Goal: Check status: Check status

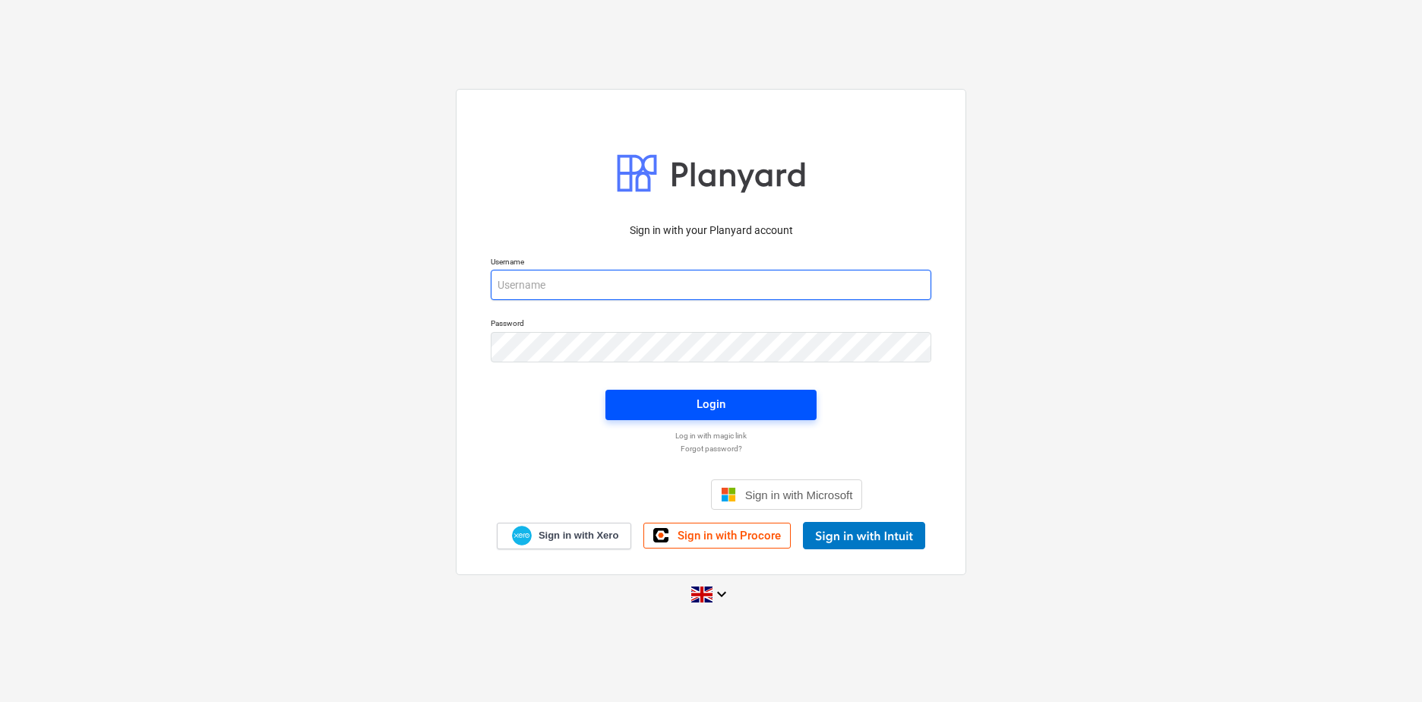
type input "[PERSON_NAME][EMAIL_ADDRESS][DOMAIN_NAME]"
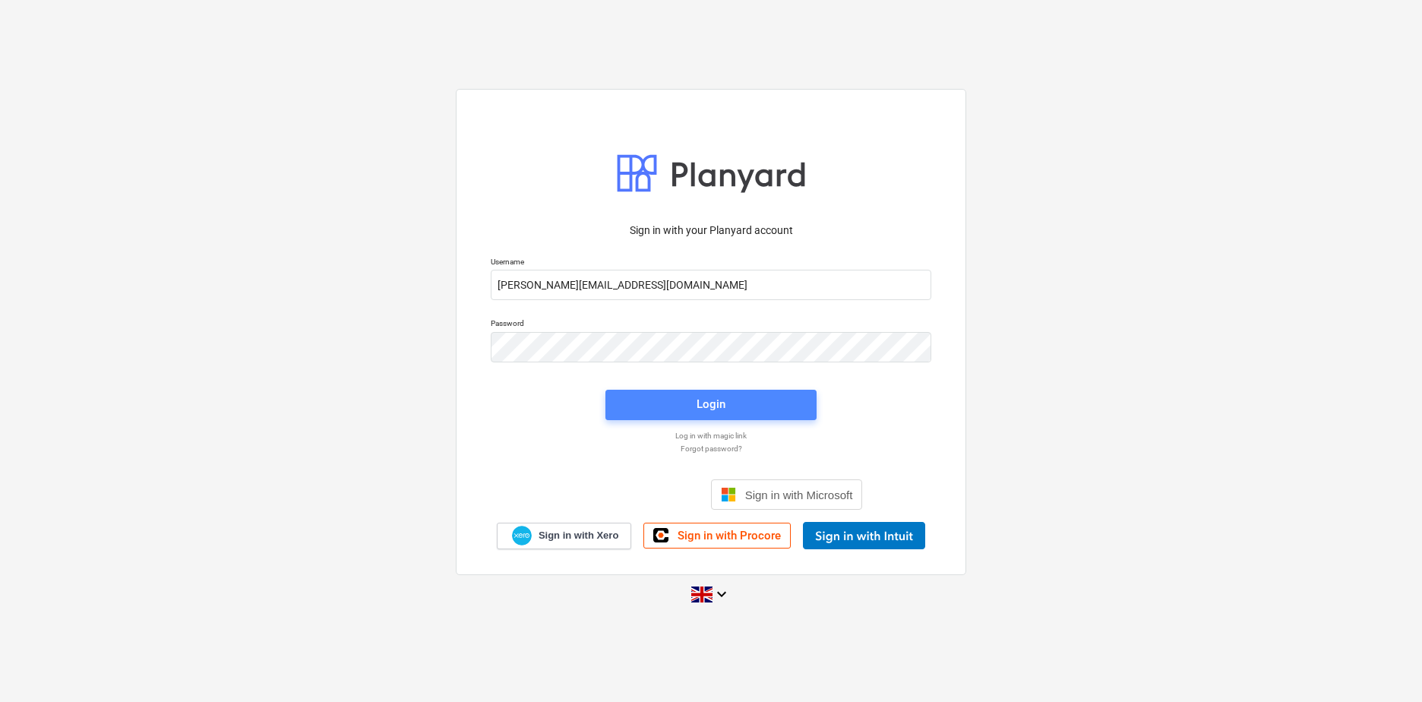
click at [710, 397] on div "Login" at bounding box center [711, 404] width 29 height 20
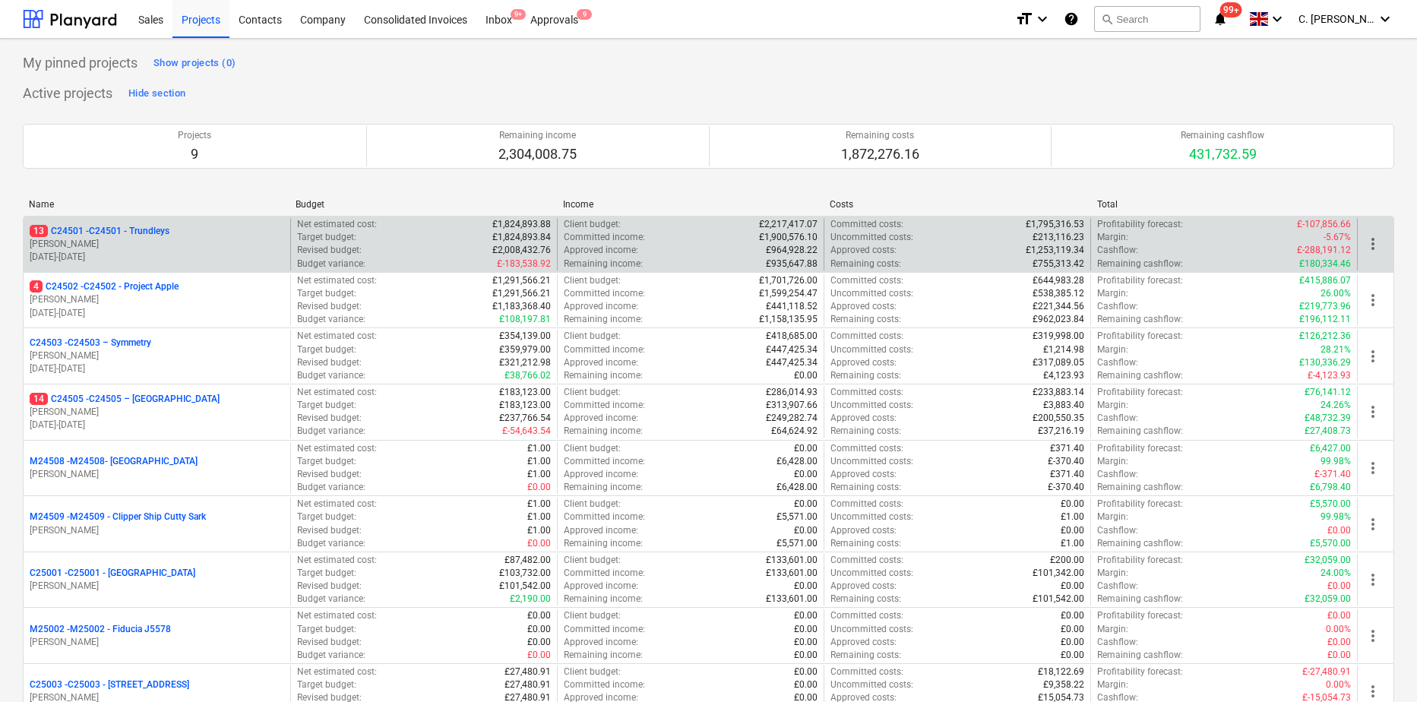
click at [106, 228] on p "13 C24501 - C24501 - Trundleys" at bounding box center [100, 231] width 140 height 13
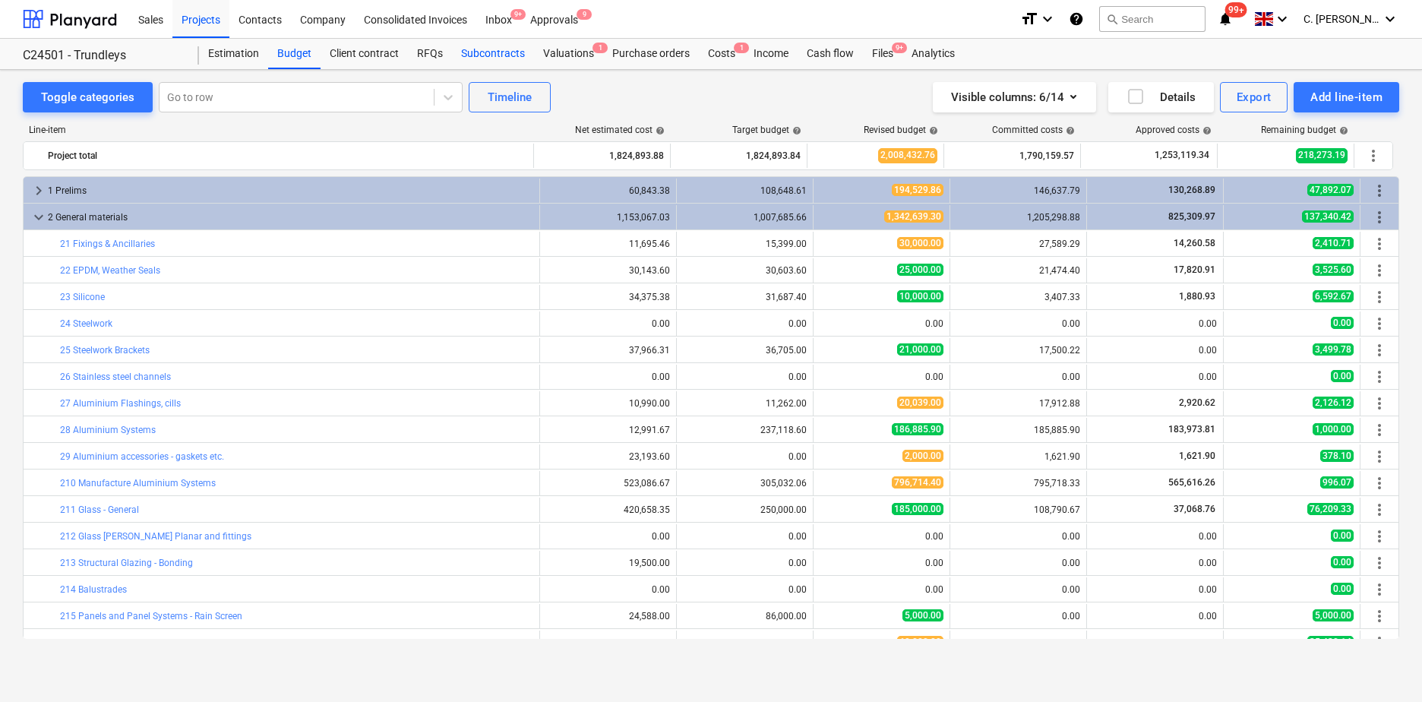
click at [467, 55] on div "Subcontracts" at bounding box center [493, 54] width 82 height 30
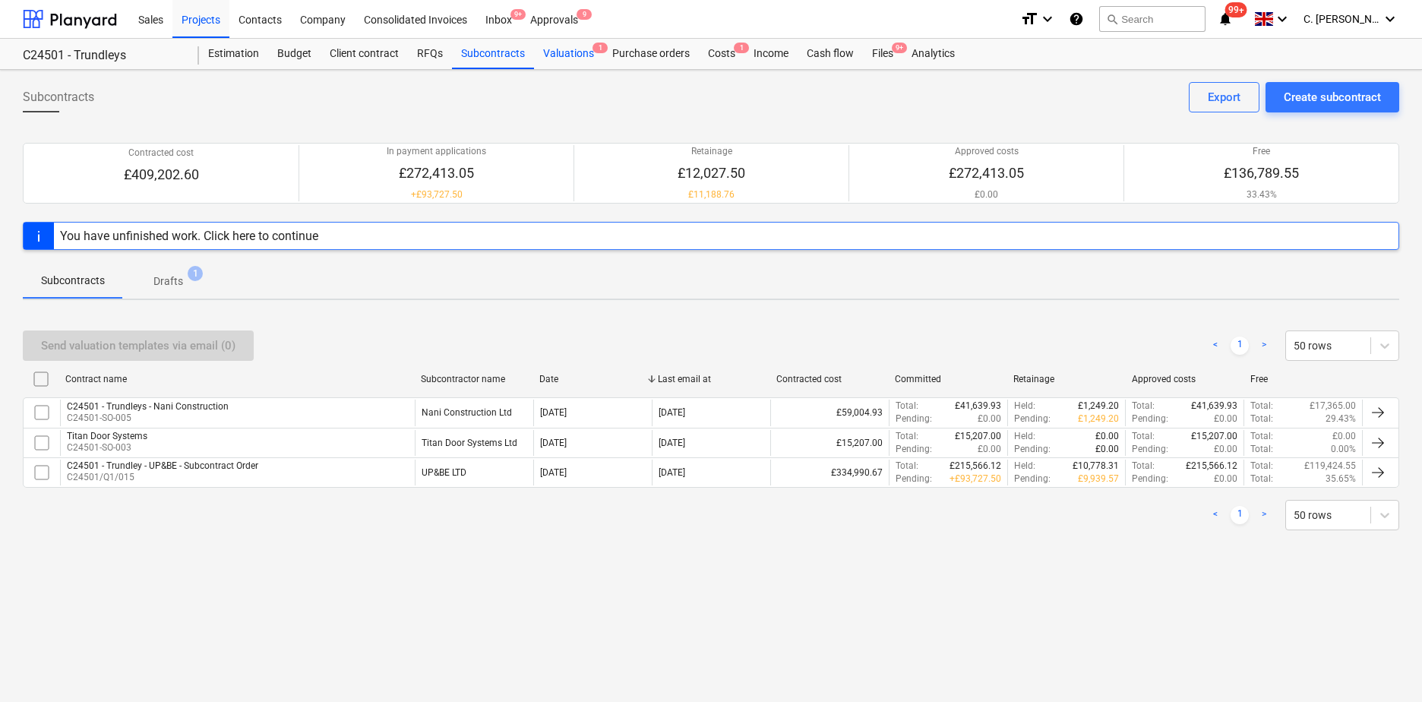
click at [565, 47] on div "Valuations 1" at bounding box center [568, 54] width 69 height 30
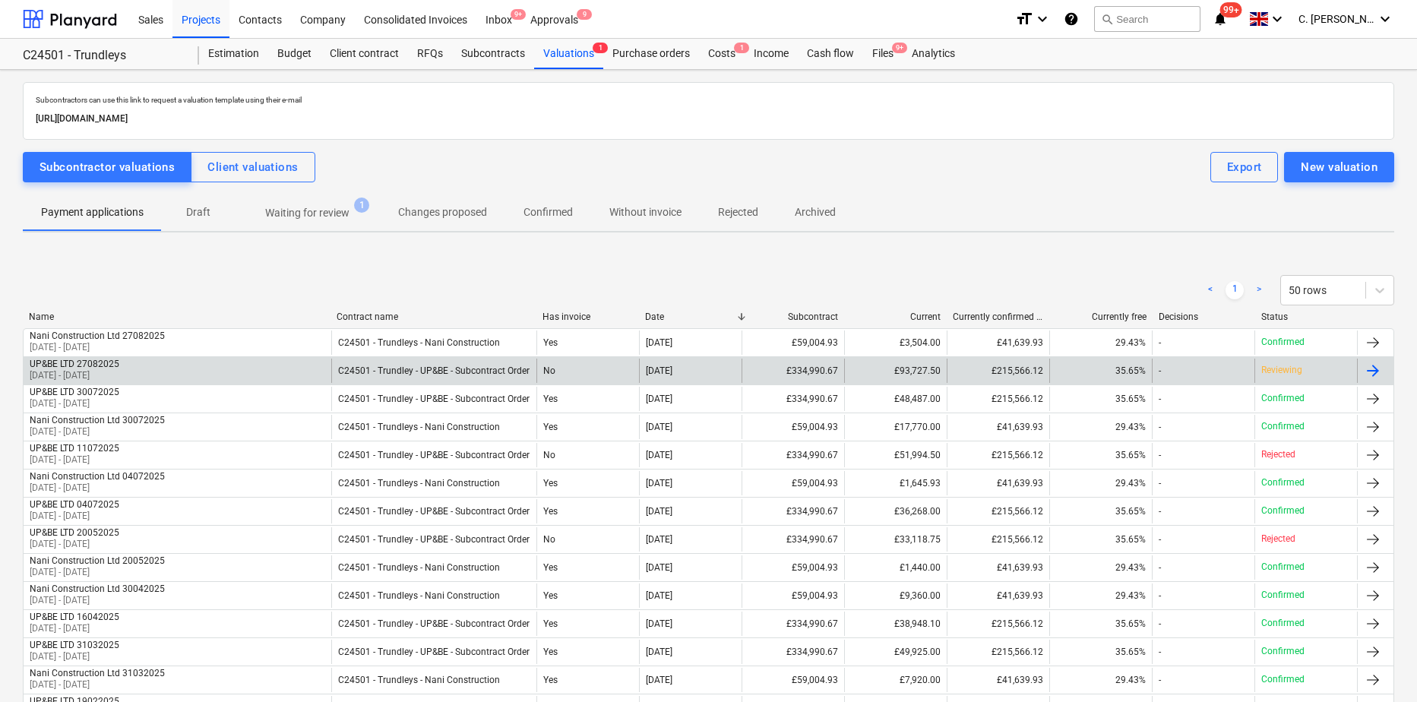
click at [110, 372] on p "[DATE] - [DATE]" at bounding box center [75, 375] width 90 height 13
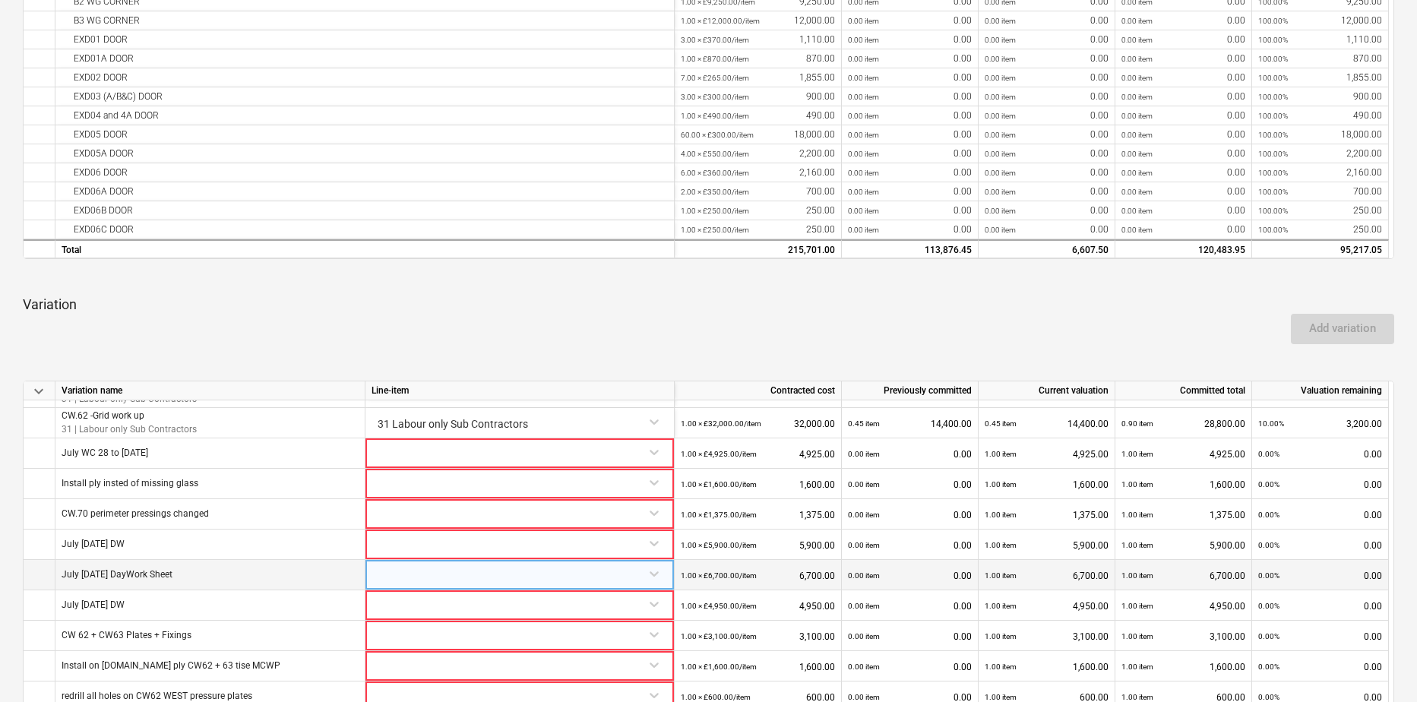
scroll to position [912, 0]
